Goal: Information Seeking & Learning: Learn about a topic

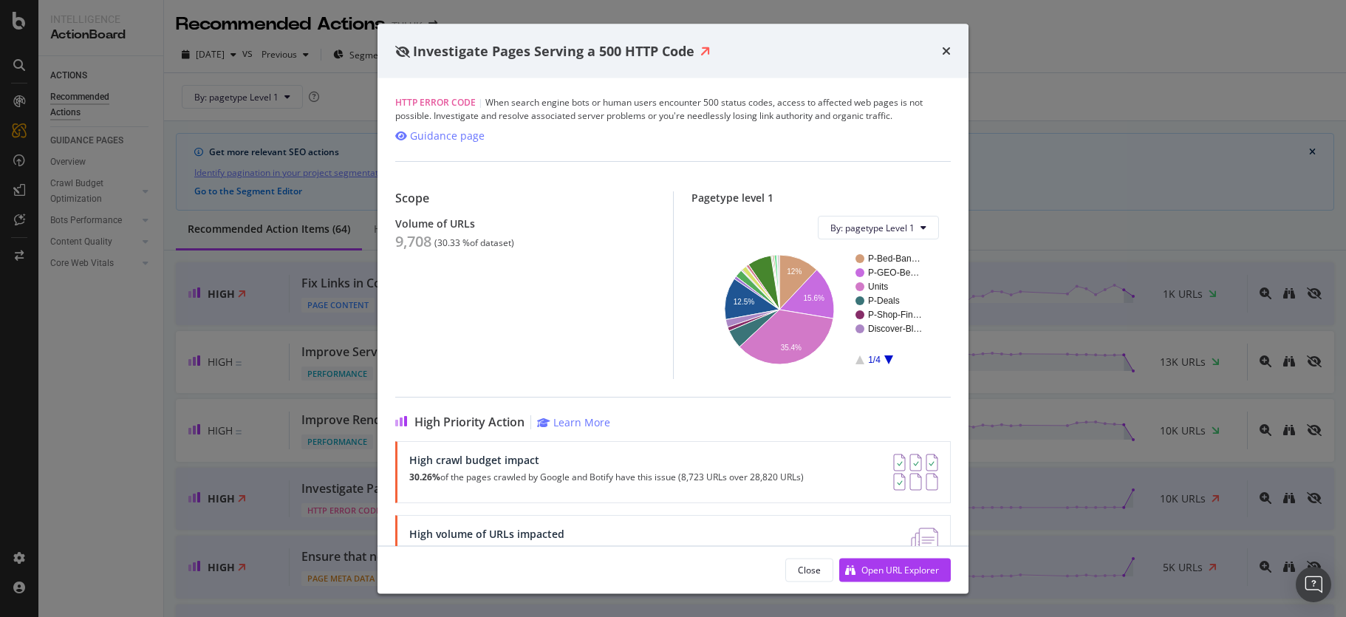
click at [884, 360] on icon "A chart." at bounding box center [888, 359] width 9 height 9
click at [859, 363] on rect "A chart." at bounding box center [889, 309] width 67 height 110
click at [856, 363] on icon "A chart." at bounding box center [860, 359] width 9 height 9
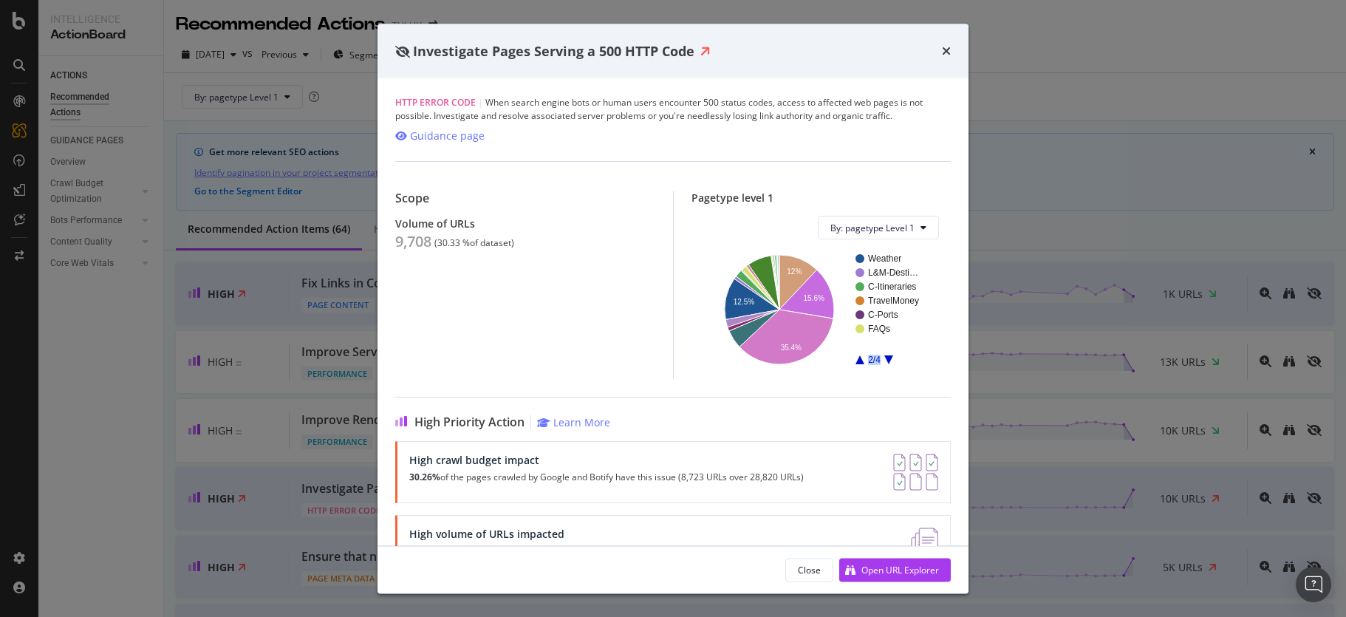
click at [856, 363] on icon "A chart." at bounding box center [860, 359] width 9 height 9
drag, startPoint x: 854, startPoint y: 363, endPoint x: 785, endPoint y: 350, distance: 70.6
click at [790, 367] on div "P-Bed-Ban… P-GEO-Be… Units P-Deals P-Shop-Fin… Discover-Bl… 1/4 12% 15.6% 12.5%…" at bounding box center [818, 309] width 230 height 116
